Goal: Task Accomplishment & Management: Manage account settings

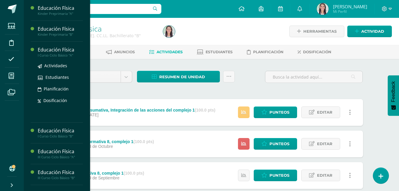
click at [57, 55] on div "I Curso Ciclo Básico "A"" at bounding box center [60, 55] width 45 height 4
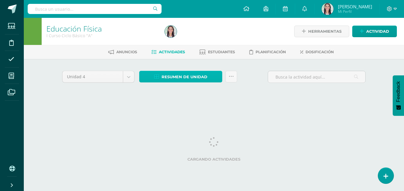
click at [185, 80] on span "Resumen de unidad" at bounding box center [184, 76] width 46 height 11
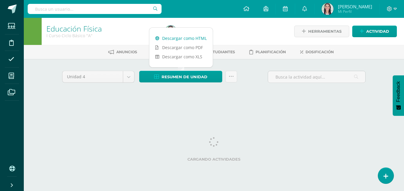
click at [179, 39] on link "Descargar como HTML" at bounding box center [180, 38] width 63 height 9
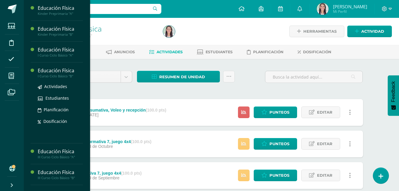
click at [51, 76] on div "I Curso Ciclo Básico "B"" at bounding box center [60, 76] width 45 height 4
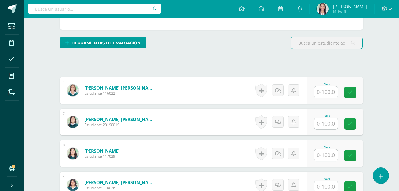
scroll to position [138, 0]
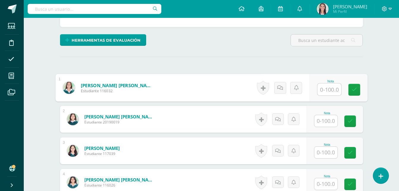
click at [322, 93] on input "text" at bounding box center [330, 90] width 24 height 12
type input "100"
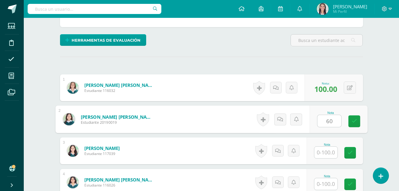
type input "60"
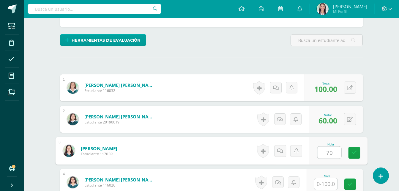
type input "70"
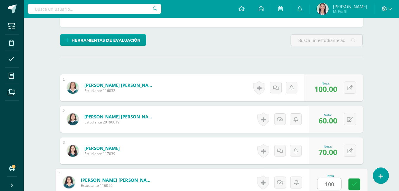
type input "100"
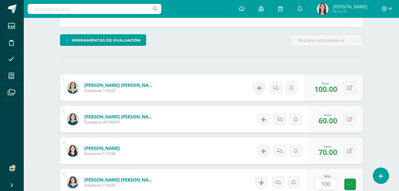
scroll to position [258, 0]
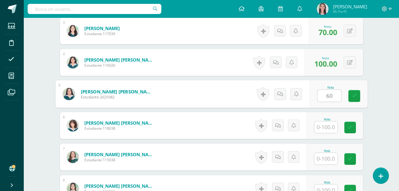
type input "60"
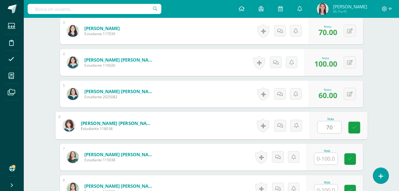
type input "70"
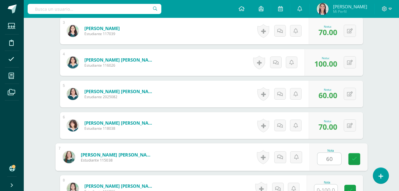
type input "60"
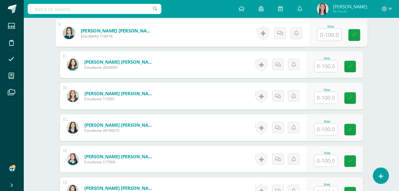
scroll to position [407, 0]
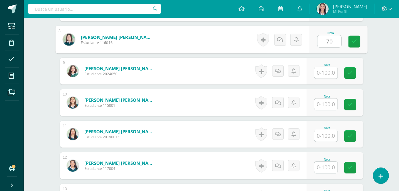
type input "70"
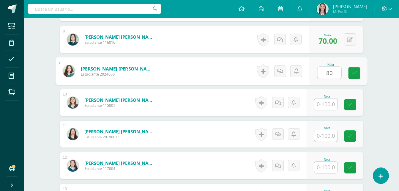
type input "80"
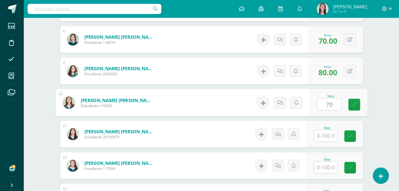
type input "70"
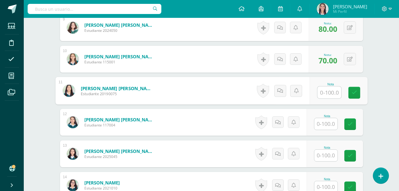
scroll to position [451, 0]
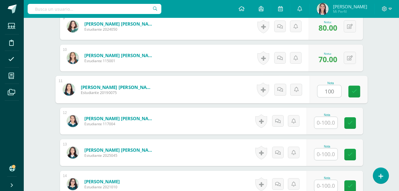
type input "100"
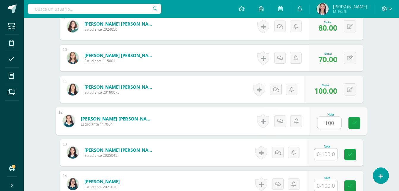
type input "100"
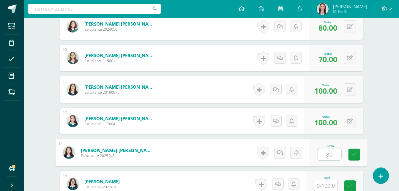
type input "80"
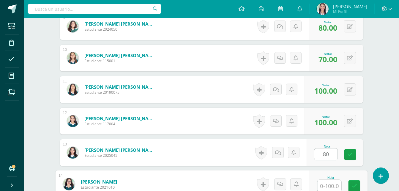
scroll to position [452, 0]
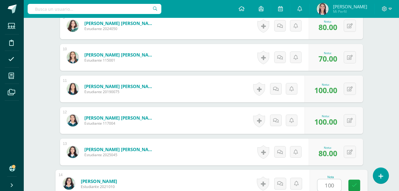
type input "100"
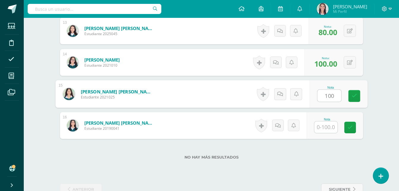
type input "100"
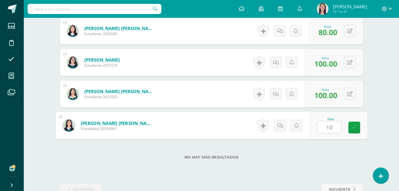
type input "100"
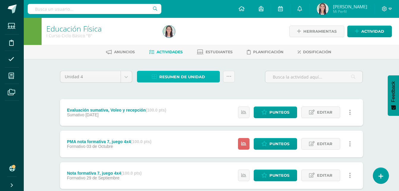
click at [177, 78] on span "Resumen de unidad" at bounding box center [182, 76] width 46 height 11
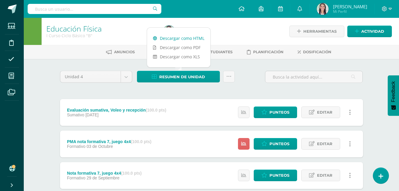
click at [178, 40] on link "Descargar como HTML" at bounding box center [178, 38] width 63 height 9
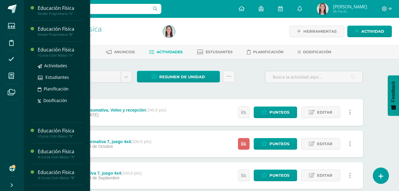
click at [58, 52] on div "Educación Física" at bounding box center [60, 49] width 45 height 7
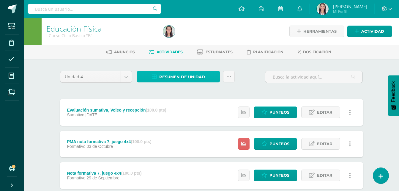
click at [194, 76] on span "Resumen de unidad" at bounding box center [182, 76] width 46 height 11
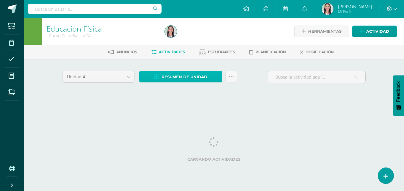
click at [186, 75] on span "Resumen de unidad" at bounding box center [184, 76] width 46 height 11
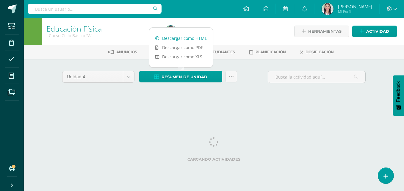
click at [183, 38] on link "Descargar como HTML" at bounding box center [180, 38] width 63 height 9
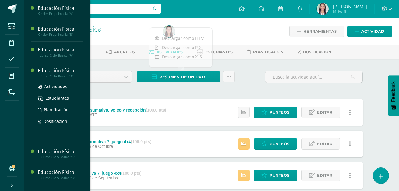
click at [50, 73] on div "Educación Física" at bounding box center [60, 70] width 45 height 7
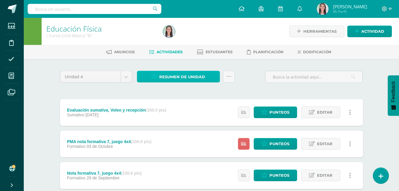
click at [186, 73] on span "Resumen de unidad" at bounding box center [182, 76] width 46 height 11
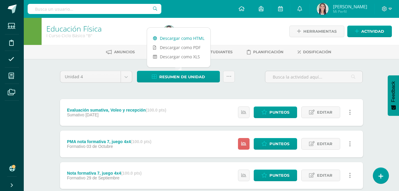
click at [183, 37] on link "Descargar como HTML" at bounding box center [178, 38] width 63 height 9
